Goal: Task Accomplishment & Management: Manage account settings

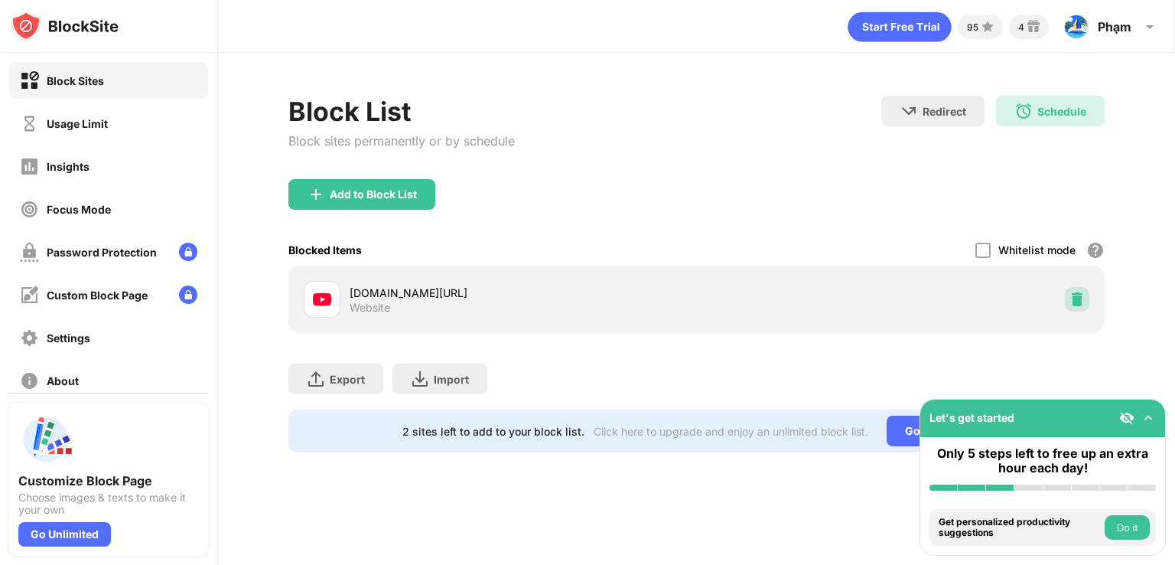
click at [1065, 298] on div at bounding box center [1077, 299] width 24 height 24
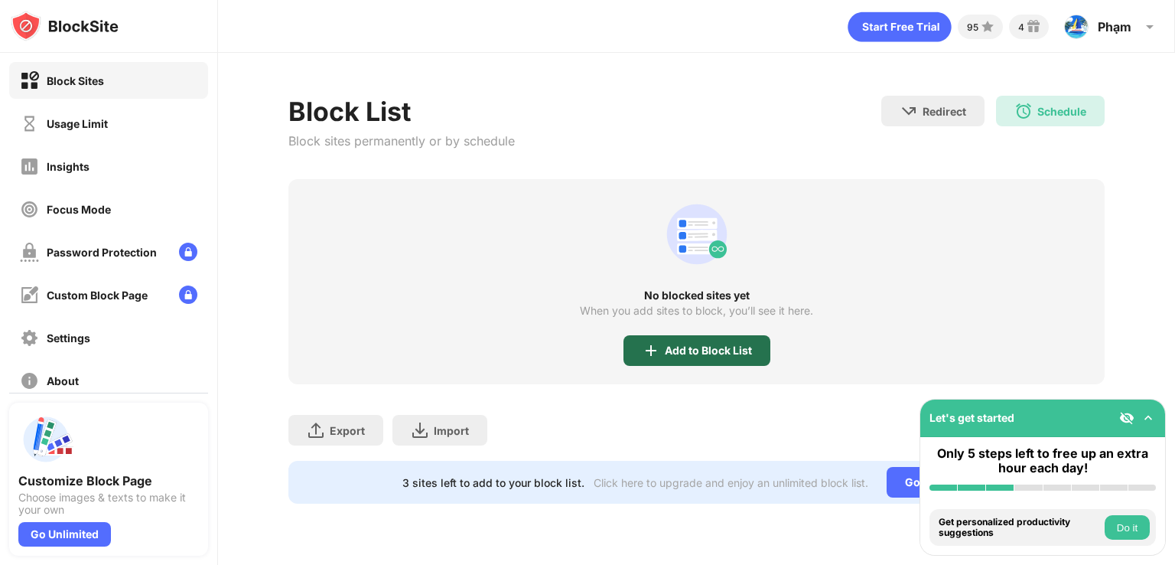
click at [675, 350] on div "Add to Block List" at bounding box center [708, 350] width 87 height 12
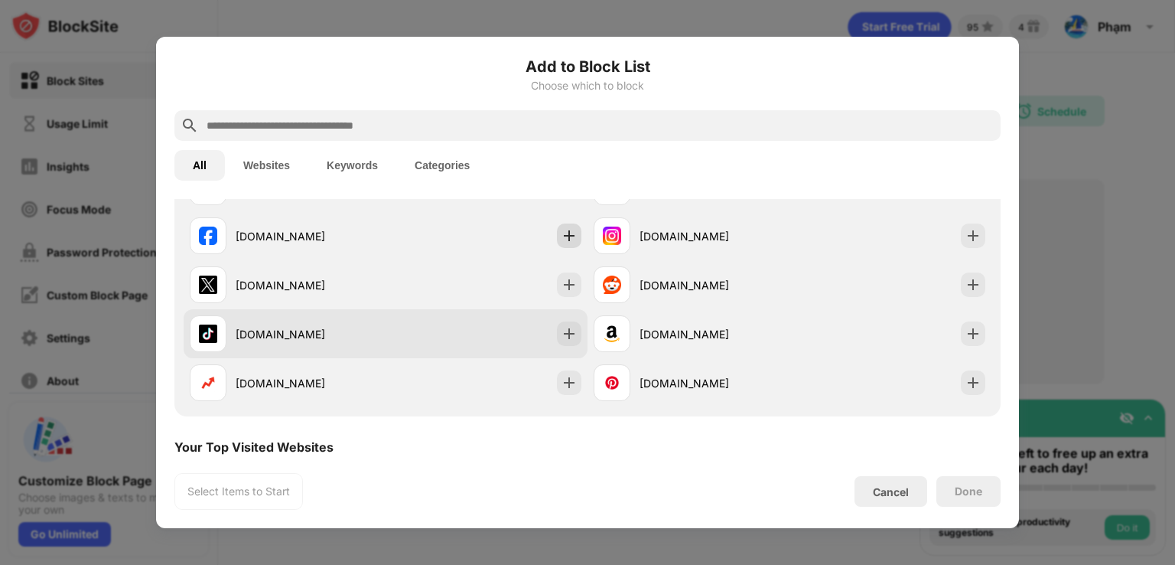
scroll to position [153, 0]
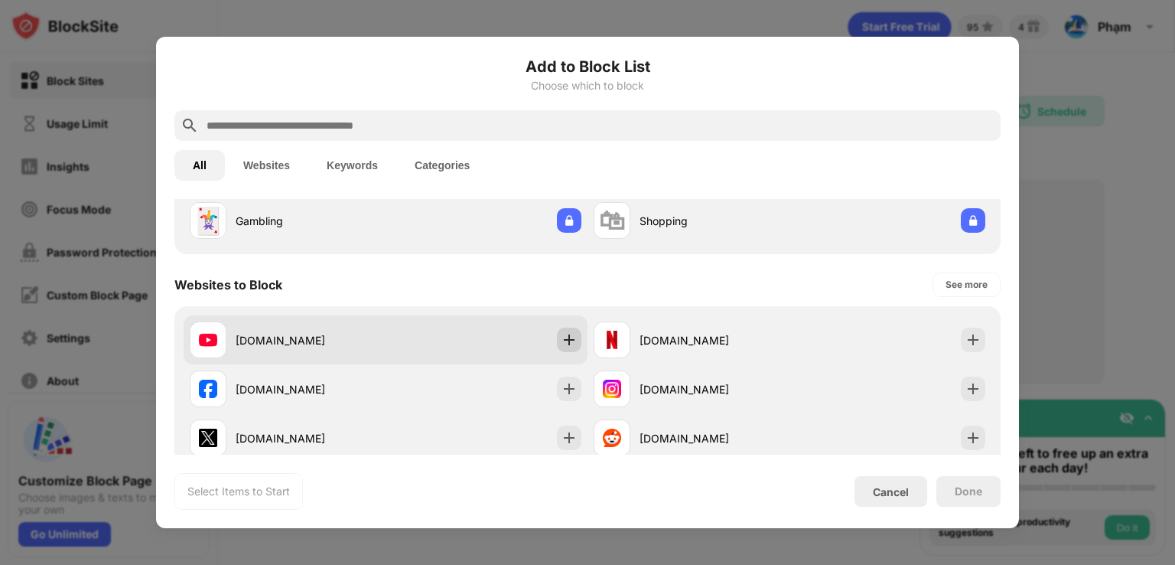
click at [562, 345] on img at bounding box center [569, 339] width 15 height 15
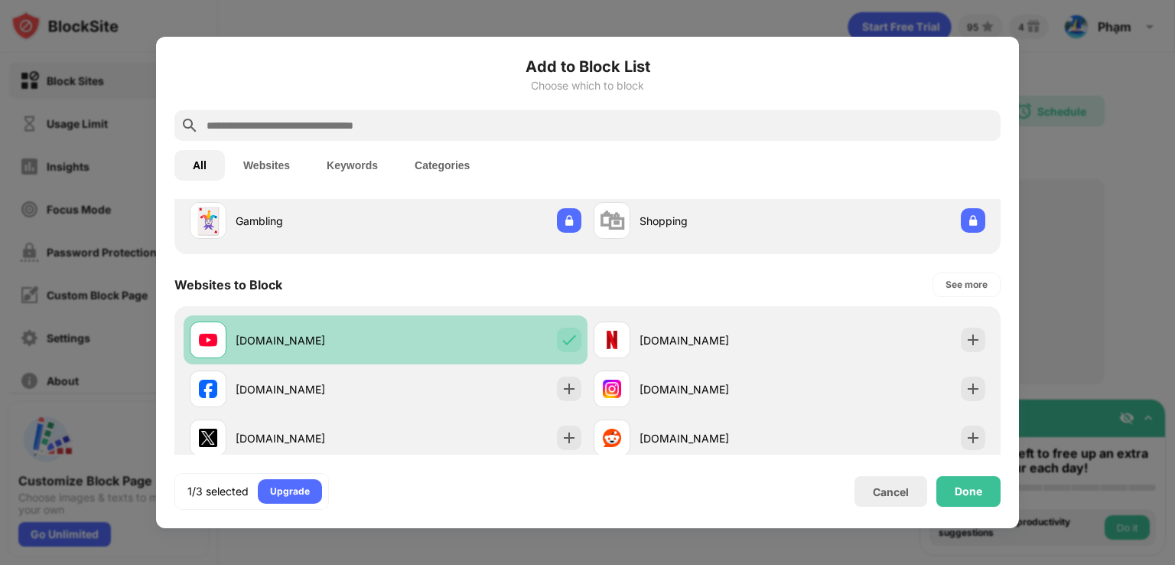
click at [565, 337] on img at bounding box center [569, 339] width 15 height 15
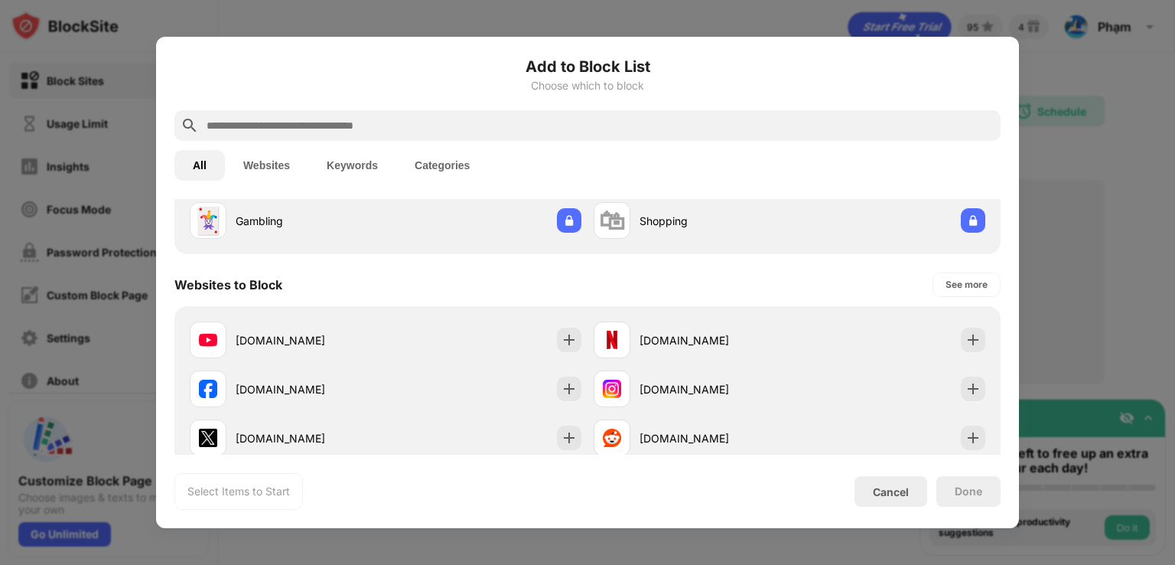
click at [527, 144] on div "All Websites Keywords Categories" at bounding box center [587, 165] width 826 height 49
click at [526, 135] on div at bounding box center [587, 125] width 826 height 31
click at [517, 134] on input "text" at bounding box center [600, 125] width 790 height 18
paste input "**********"
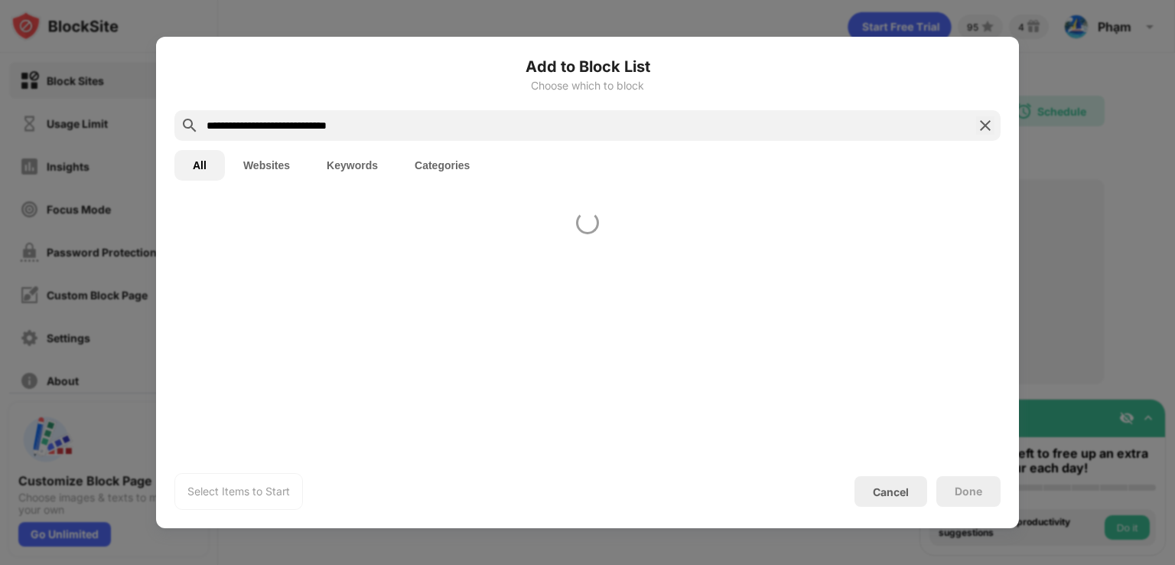
scroll to position [0, 0]
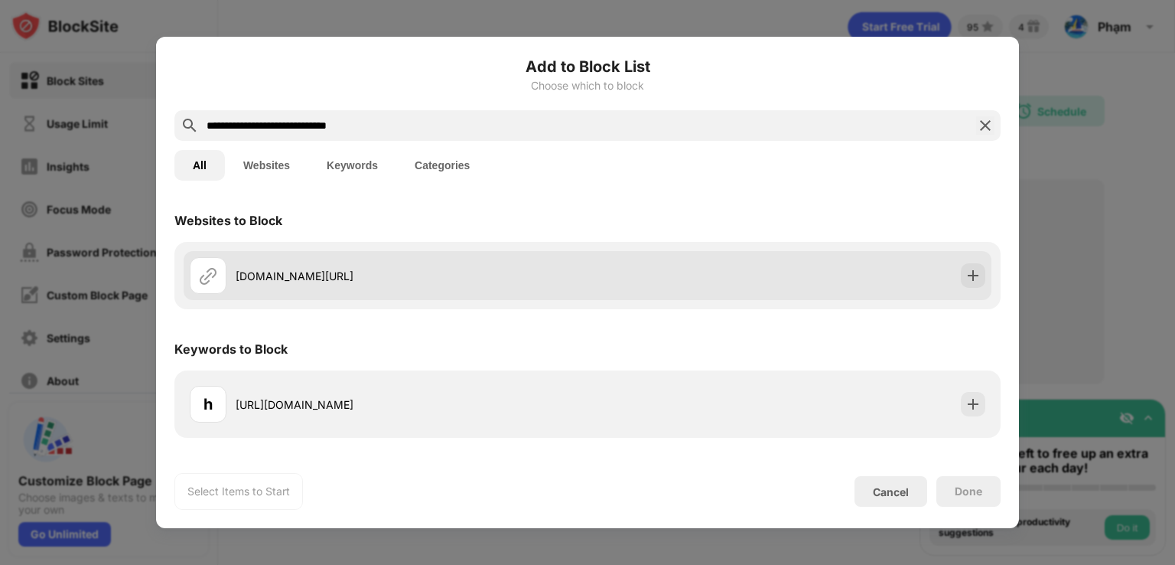
type input "**********"
drag, startPoint x: 458, startPoint y: 263, endPoint x: 465, endPoint y: 264, distance: 7.7
click at [459, 263] on div "[DOMAIN_NAME][URL]" at bounding box center [389, 275] width 398 height 37
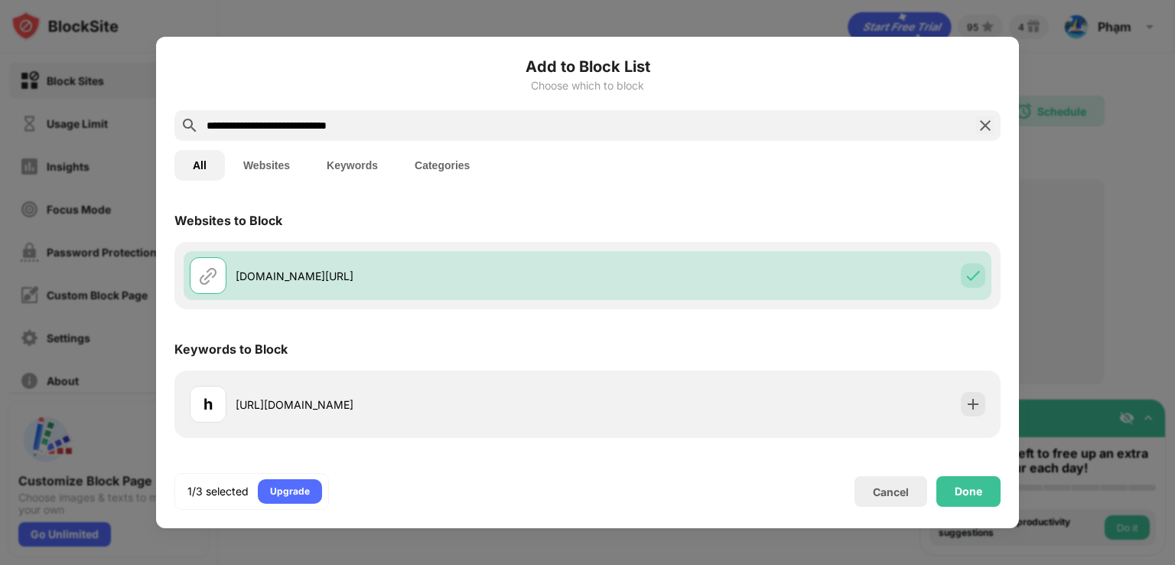
drag, startPoint x: 1001, startPoint y: 497, endPoint x: 976, endPoint y: 487, distance: 26.1
click at [1000, 495] on div "**********" at bounding box center [587, 282] width 863 height 491
click at [976, 487] on div "Done" at bounding box center [969, 491] width 28 height 12
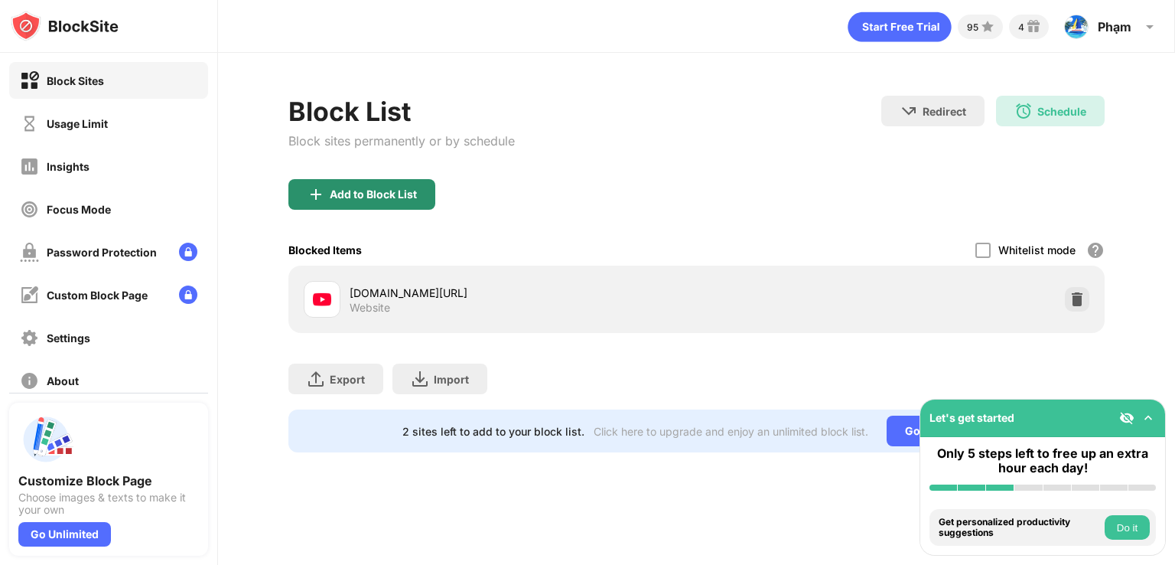
click at [355, 205] on div "Add to Block List" at bounding box center [361, 194] width 147 height 31
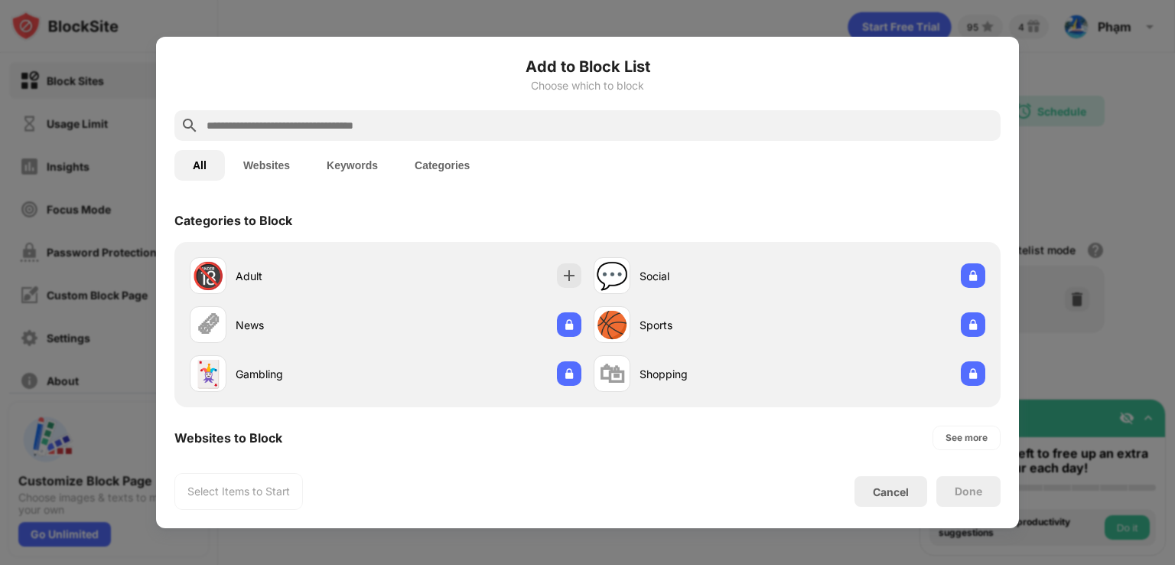
drag, startPoint x: 874, startPoint y: 503, endPoint x: 881, endPoint y: 498, distance: 8.3
click at [881, 500] on div "Cancel" at bounding box center [891, 491] width 73 height 31
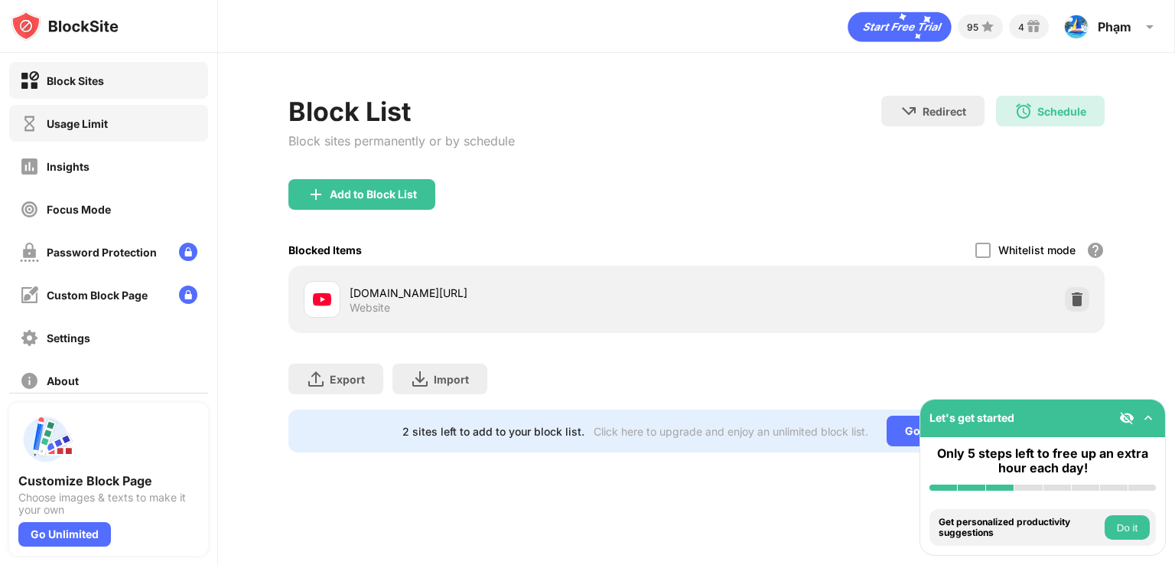
click at [85, 125] on div "Usage Limit" at bounding box center [77, 123] width 61 height 13
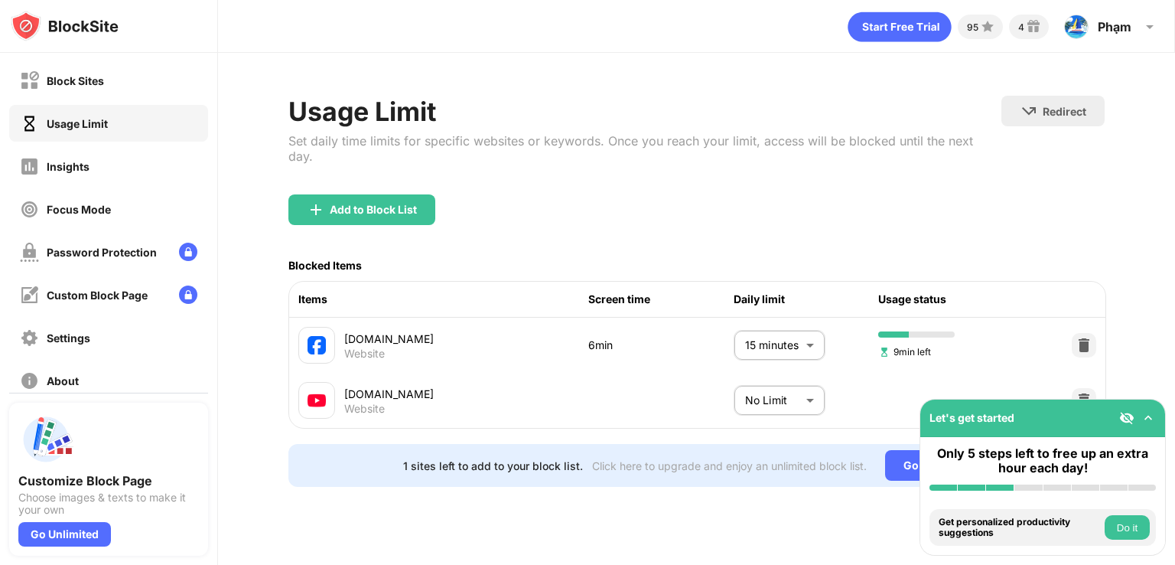
drag, startPoint x: 375, startPoint y: 213, endPoint x: 372, endPoint y: 200, distance: 12.6
click at [374, 212] on div "Add to Block List" at bounding box center [696, 221] width 816 height 55
click at [372, 200] on div "Add to Block List" at bounding box center [361, 209] width 147 height 31
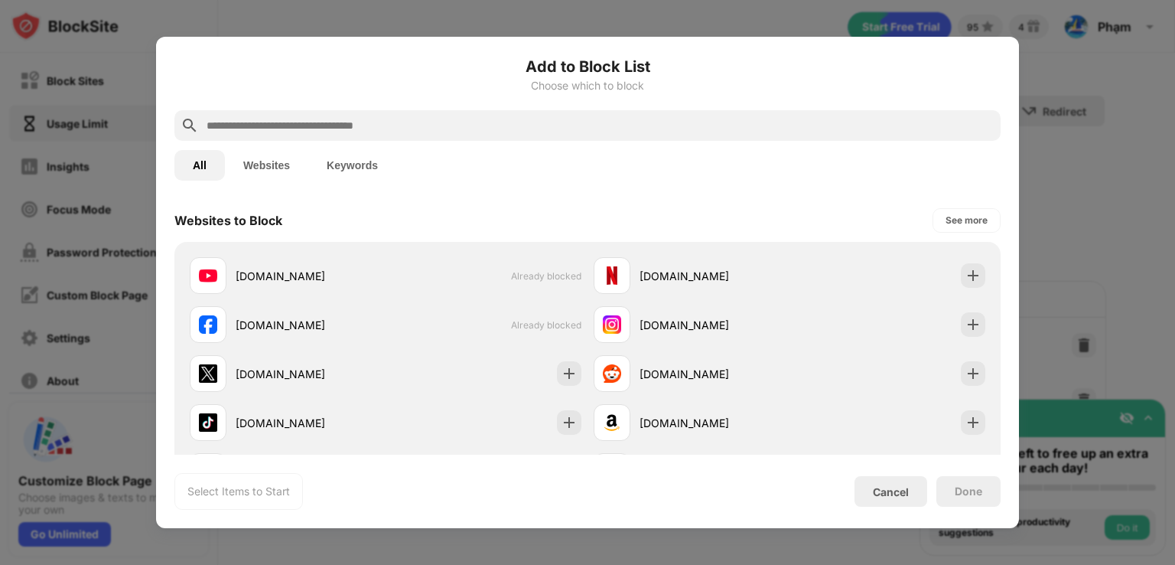
click at [391, 139] on div at bounding box center [587, 125] width 826 height 31
click at [392, 135] on div at bounding box center [587, 125] width 826 height 31
click at [392, 134] on input "text" at bounding box center [600, 125] width 790 height 18
paste input "**********"
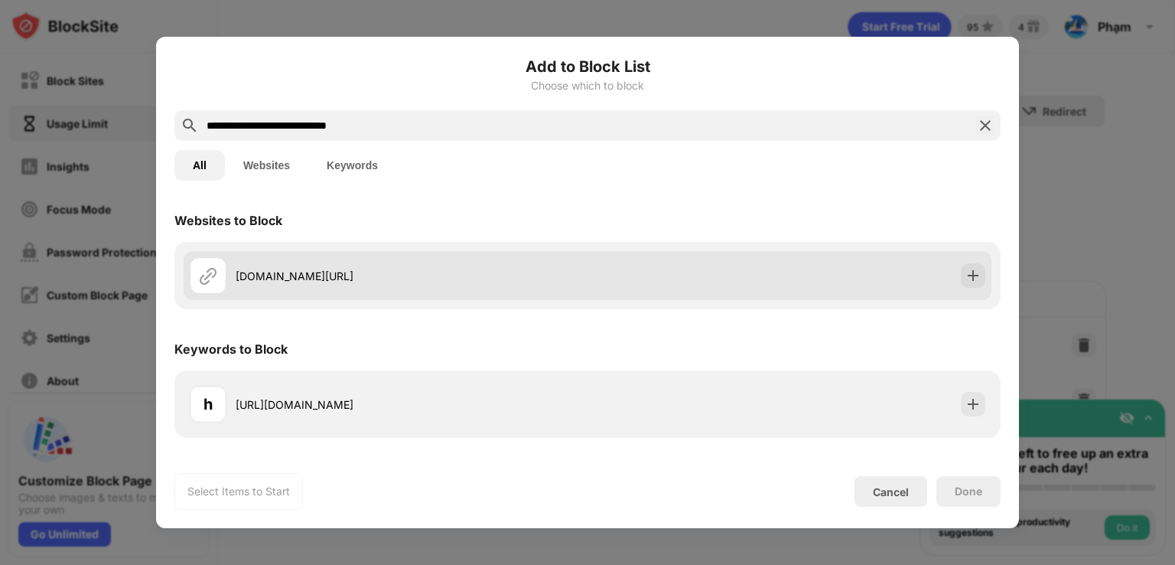
type input "**********"
click at [581, 284] on div "[DOMAIN_NAME][URL]" at bounding box center [389, 275] width 398 height 37
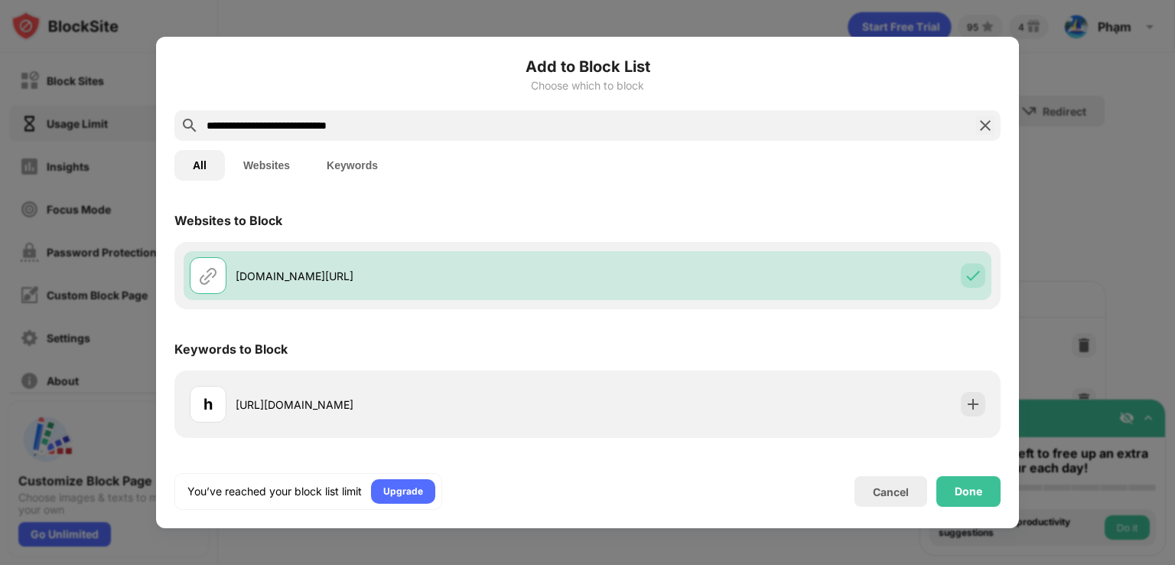
click at [967, 476] on div "Done" at bounding box center [968, 491] width 64 height 31
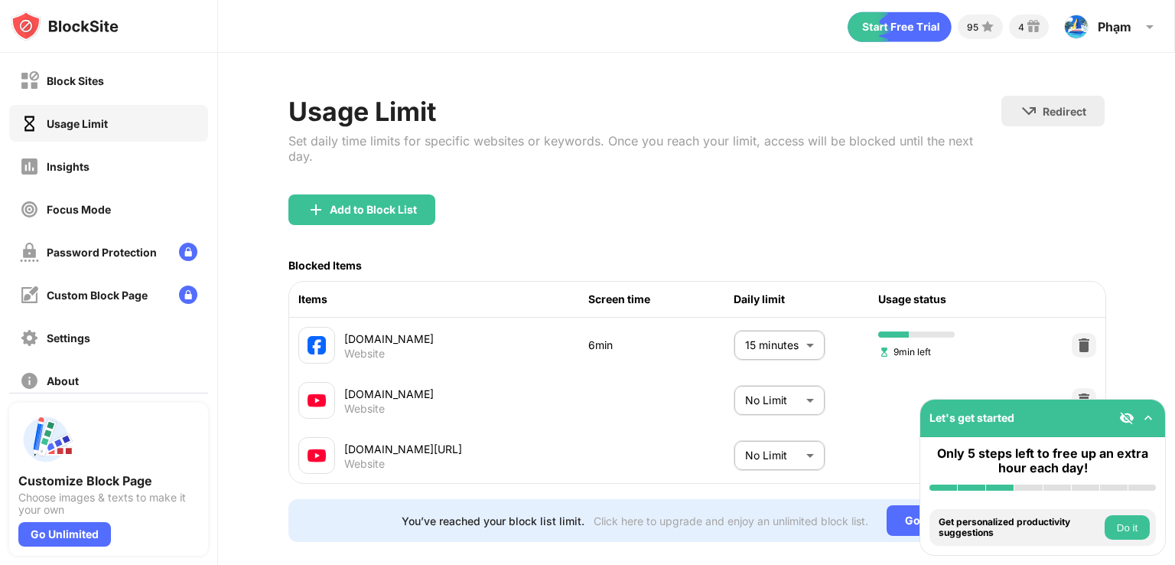
click at [770, 448] on body "Block Sites Usage Limit Insights Focus Mode Password Protection Custom Block Pa…" at bounding box center [587, 282] width 1175 height 565
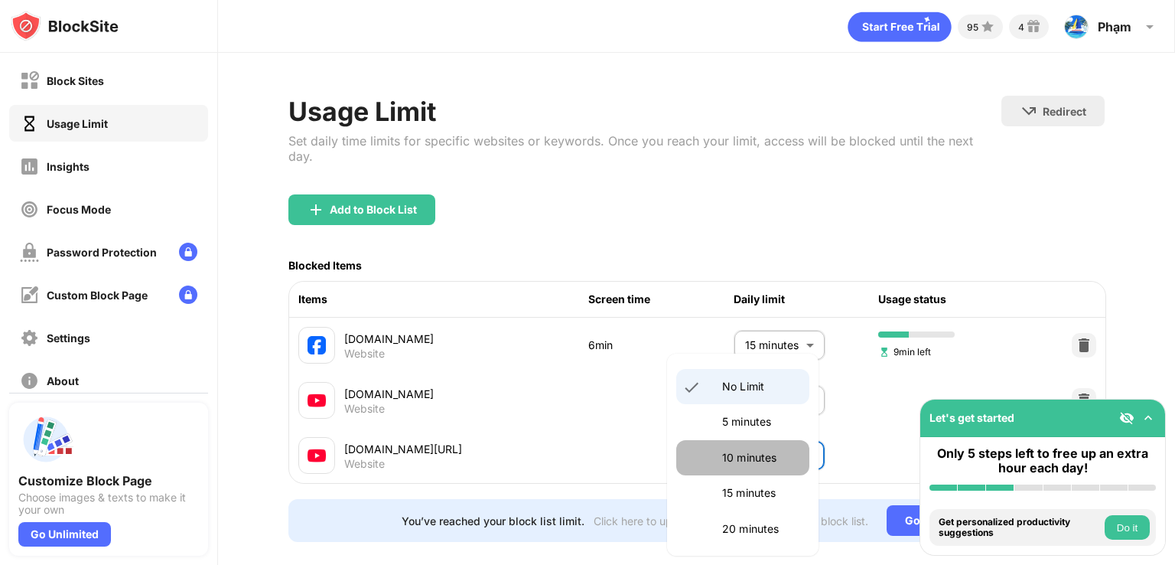
click at [749, 440] on li "10 minutes" at bounding box center [742, 457] width 133 height 35
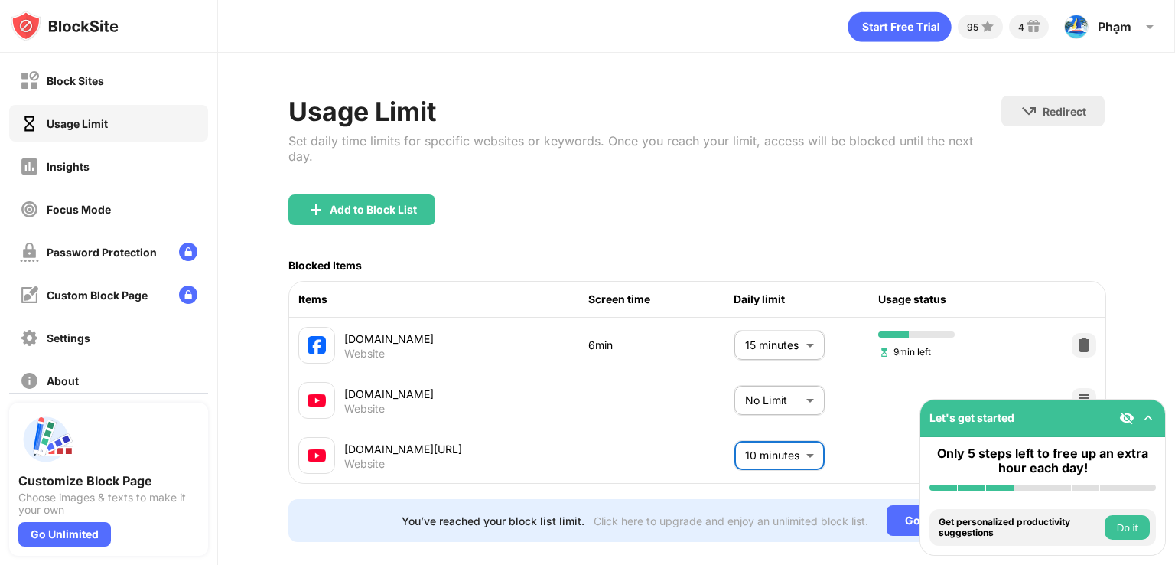
click at [753, 445] on body "Block Sites Usage Limit Insights Focus Mode Password Protection Custom Block Pa…" at bounding box center [587, 282] width 1175 height 565
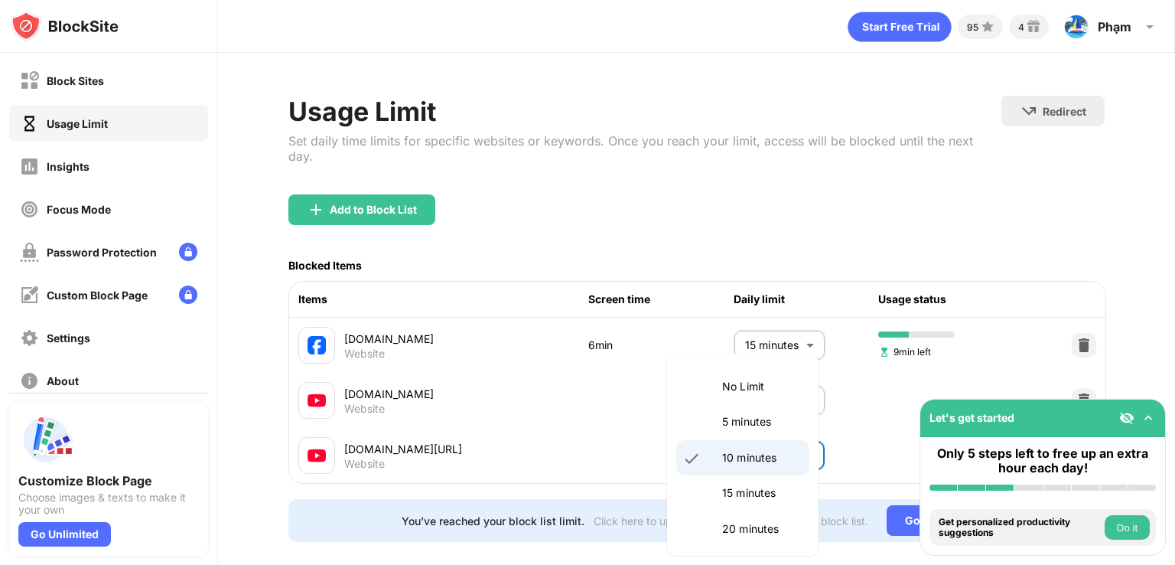
click at [750, 429] on p "5 minutes" at bounding box center [761, 421] width 78 height 17
type input "*"
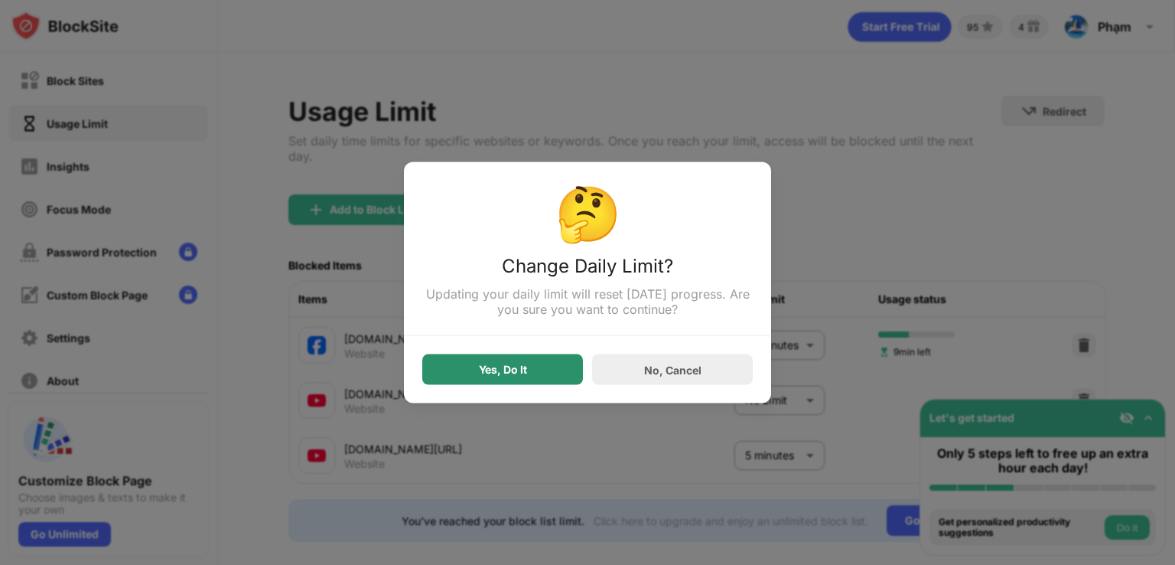
click at [512, 369] on div "Yes, Do It" at bounding box center [503, 369] width 48 height 12
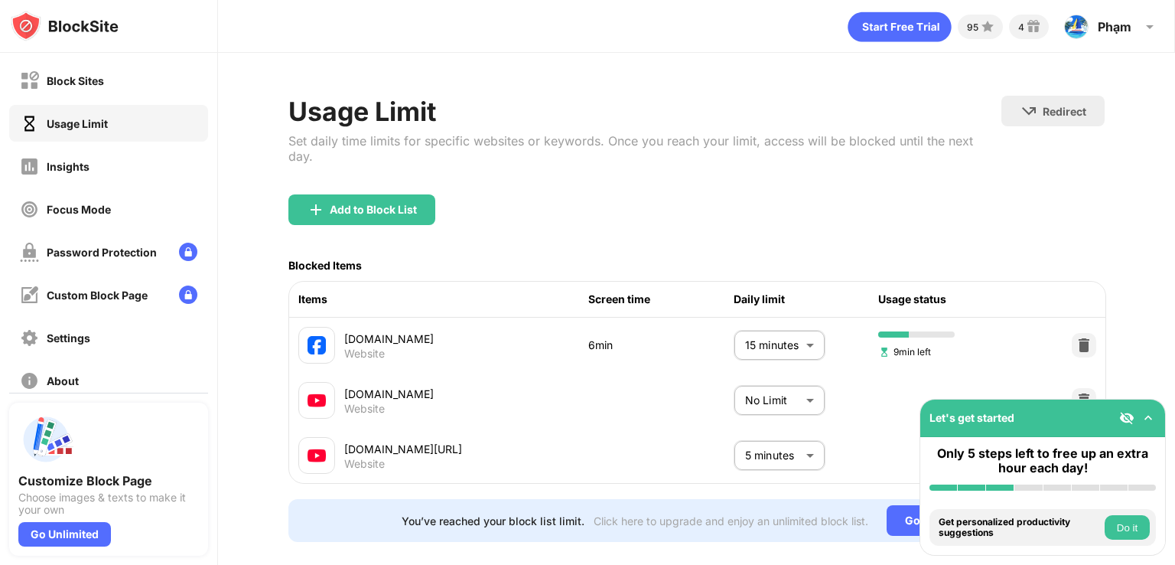
click at [774, 408] on body "Block Sites Usage Limit Insights Focus Mode Password Protection Custom Block Pa…" at bounding box center [587, 282] width 1175 height 565
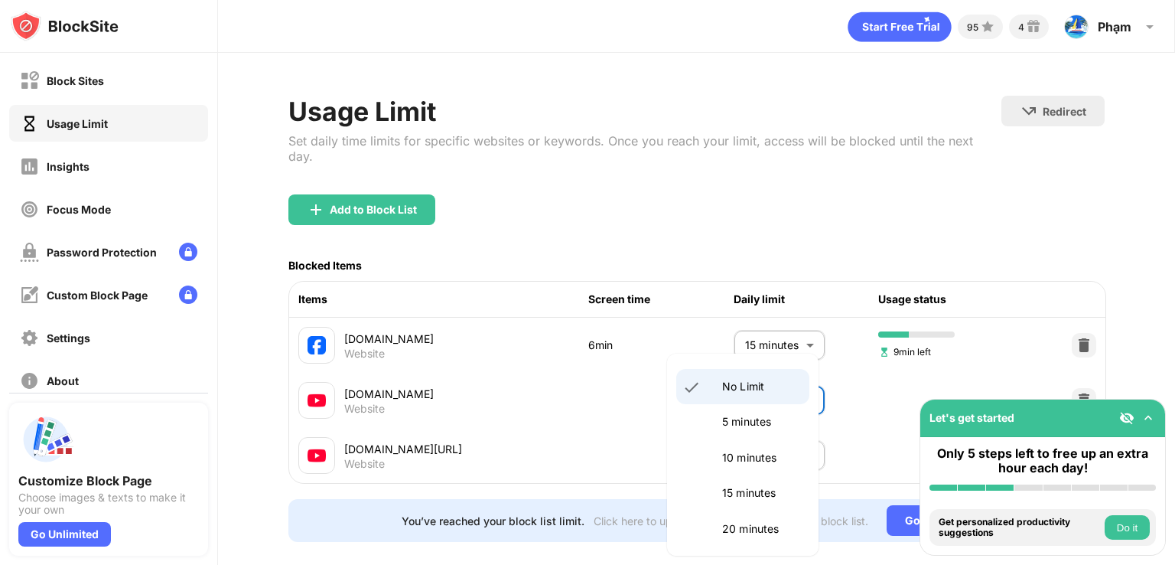
click at [754, 426] on p "5 minutes" at bounding box center [761, 421] width 78 height 17
type input "*"
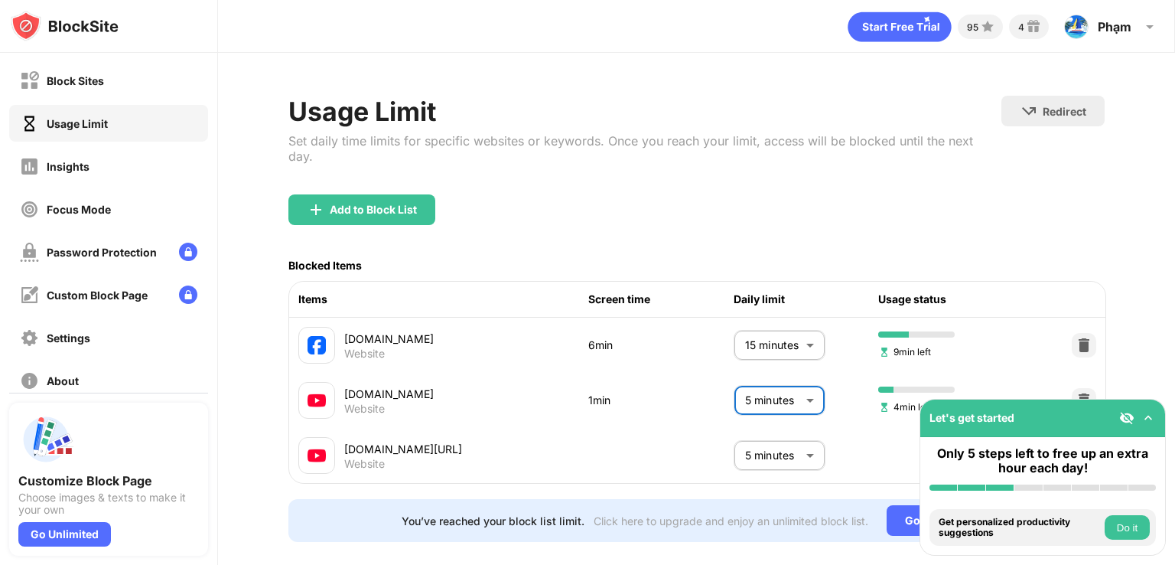
scroll to position [36, 0]
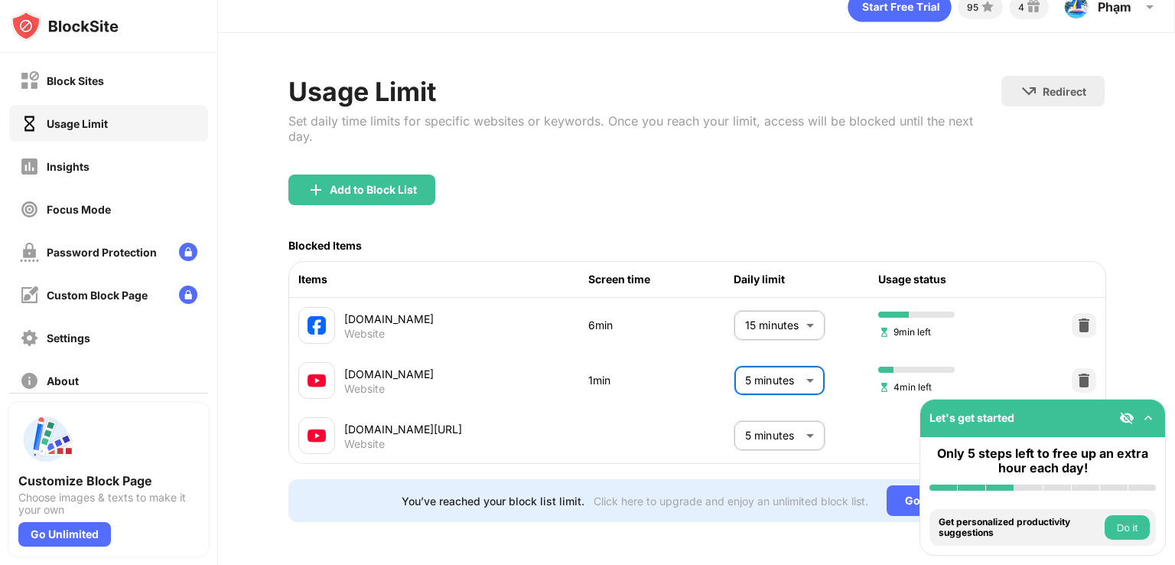
click at [1148, 419] on img at bounding box center [1148, 417] width 15 height 15
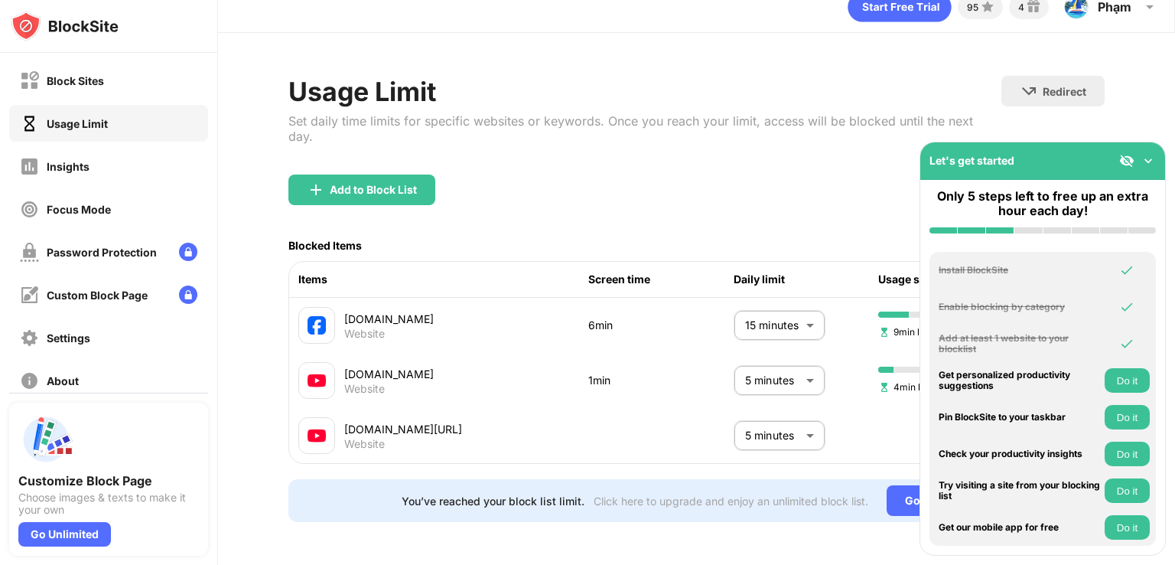
click at [1158, 158] on div "Let's get started" at bounding box center [1042, 160] width 245 height 37
click at [1151, 162] on img at bounding box center [1148, 160] width 15 height 15
